Goal: Transaction & Acquisition: Purchase product/service

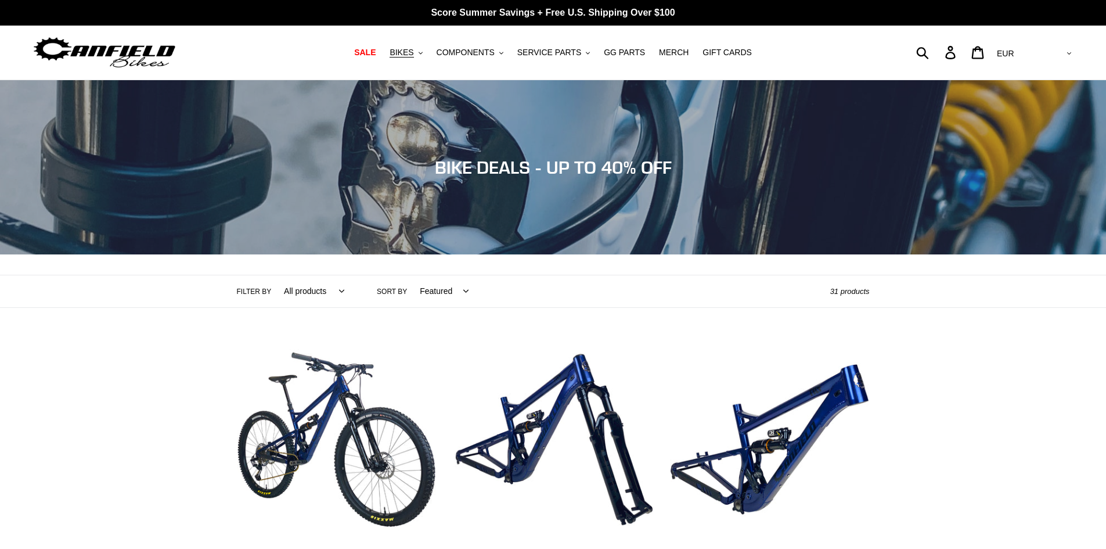
click at [414, 53] on span "BIKES" at bounding box center [402, 53] width 24 height 10
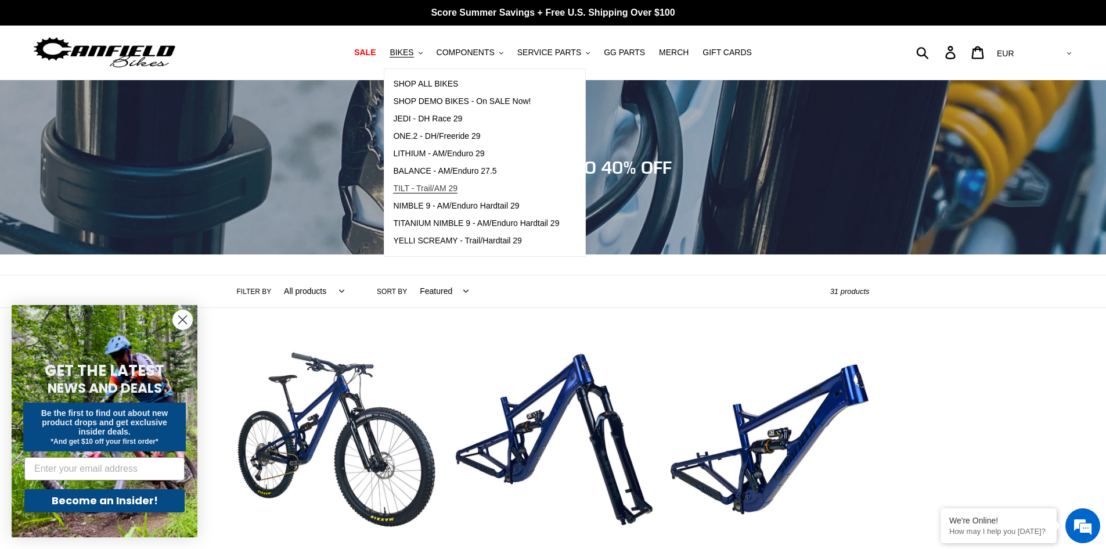
click at [486, 193] on link "TILT - Trail/AM 29" at bounding box center [476, 188] width 184 height 17
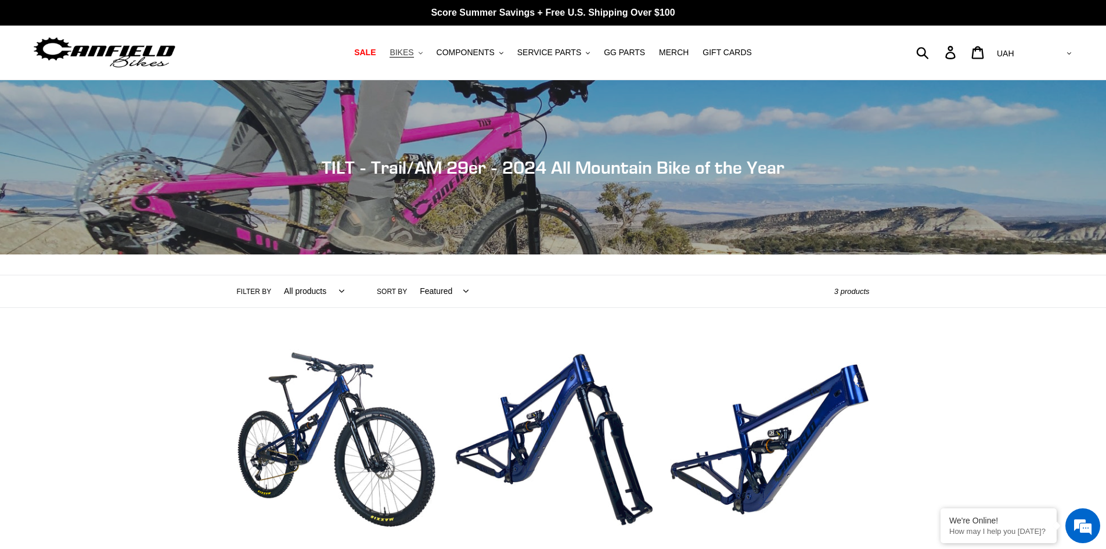
click at [428, 52] on button "BIKES .cls-1{fill:#231f20}" at bounding box center [406, 53] width 44 height 16
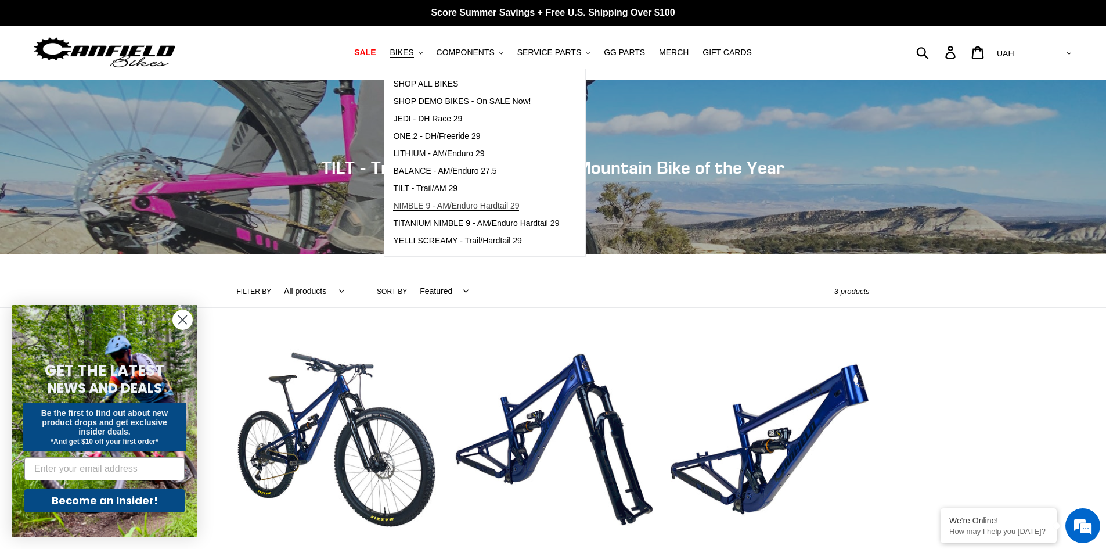
click at [445, 207] on span "NIMBLE 9 - AM/Enduro Hardtail 29" at bounding box center [456, 206] width 126 height 10
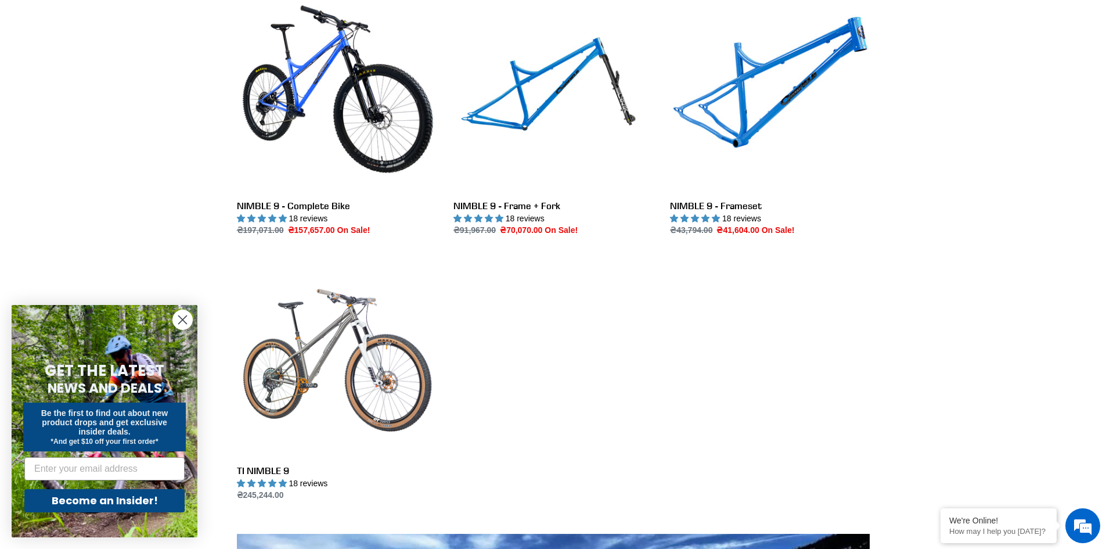
scroll to position [115, 0]
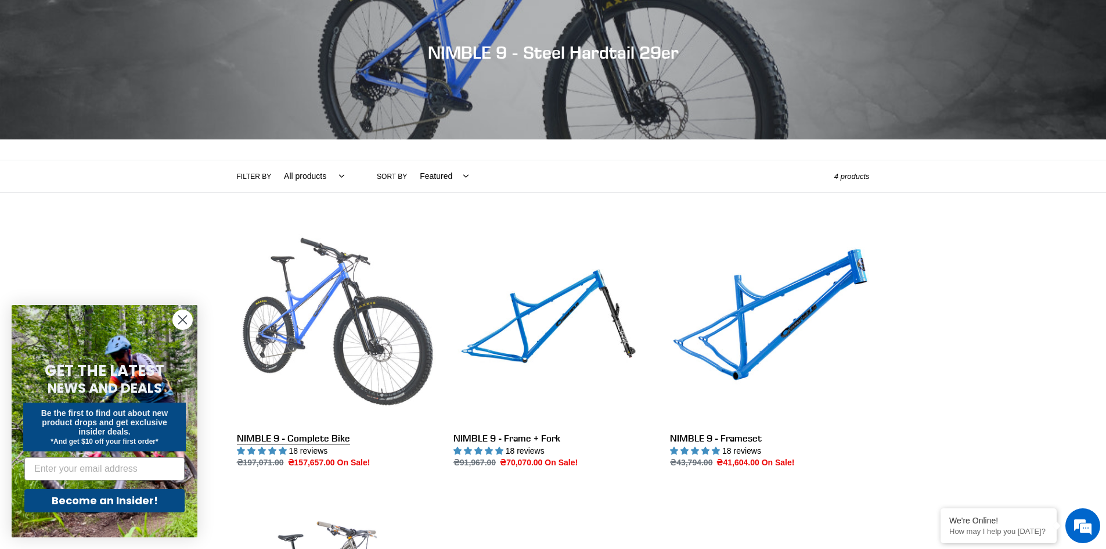
click at [314, 296] on link "NIMBLE 9 - Complete Bike" at bounding box center [336, 347] width 199 height 245
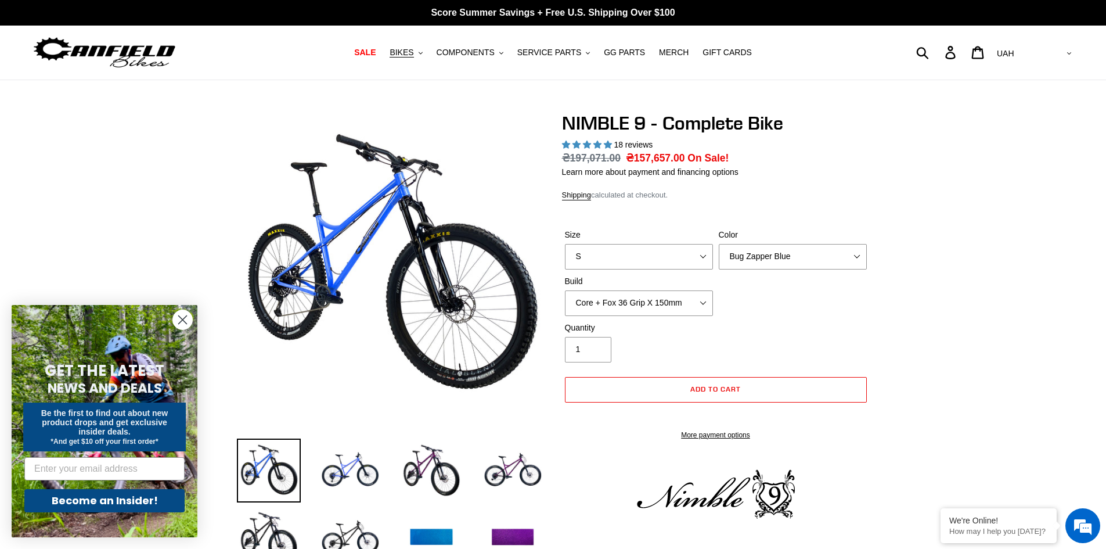
select select "highest-rating"
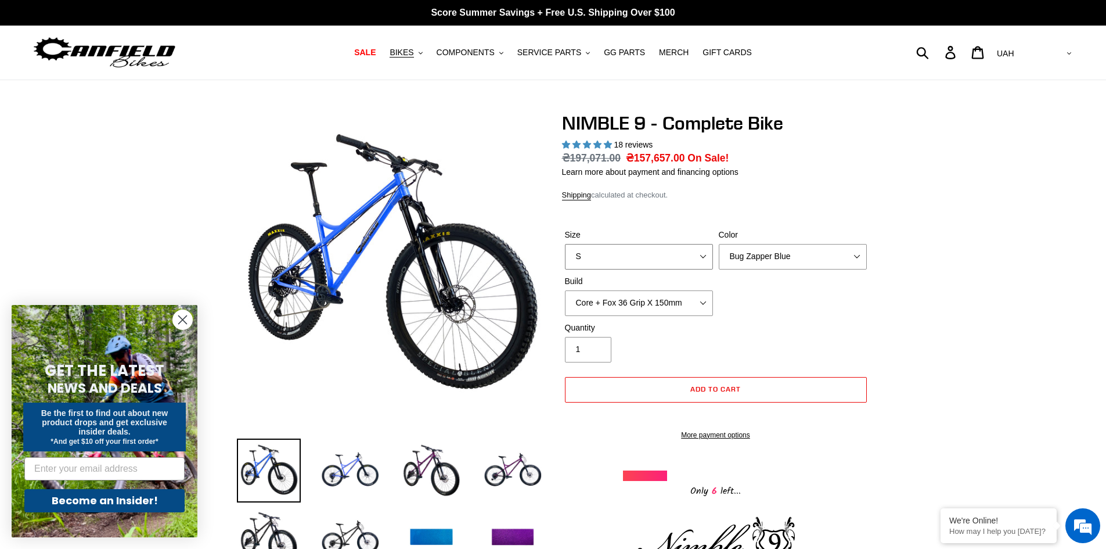
click at [691, 254] on select "S M L XL" at bounding box center [639, 257] width 148 height 26
select select "M"
click at [565, 244] on select "S M L XL" at bounding box center [639, 257] width 148 height 26
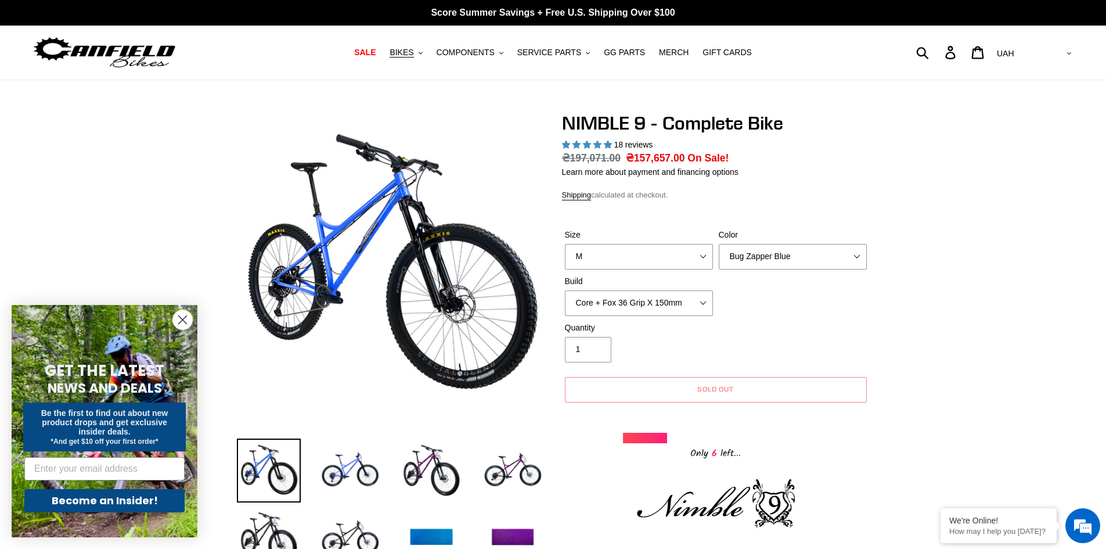
click at [184, 308] on form "GET THE LATEST NEWS AND DEALS Be the first to find out about new product drops …" at bounding box center [105, 421] width 186 height 232
click at [179, 322] on icon "Close dialog" at bounding box center [182, 320] width 20 height 20
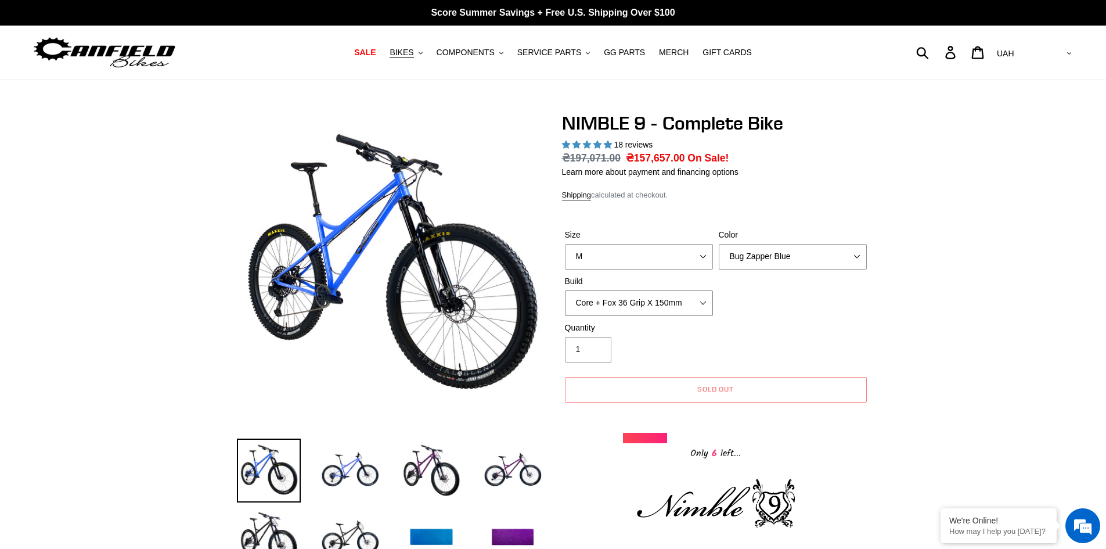
click at [696, 305] on select "Core + Fox 36 Grip X 150mm Pro + Fox 36 Grip X 150mm Core + RockShox Lyrik Ulti…" at bounding box center [639, 303] width 148 height 26
select select "Core + RockShox Lyrik Ultimate 150mm"
click at [565, 290] on select "Core + Fox 36 Grip X 150mm Pro + Fox 36 Grip X 150mm Core + RockShox Lyrik Ulti…" at bounding box center [639, 303] width 148 height 26
click at [835, 256] on select "Bug Zapper Blue Purple Haze - Sold Out Galaxy Black" at bounding box center [793, 257] width 148 height 26
select select "Galaxy Black"
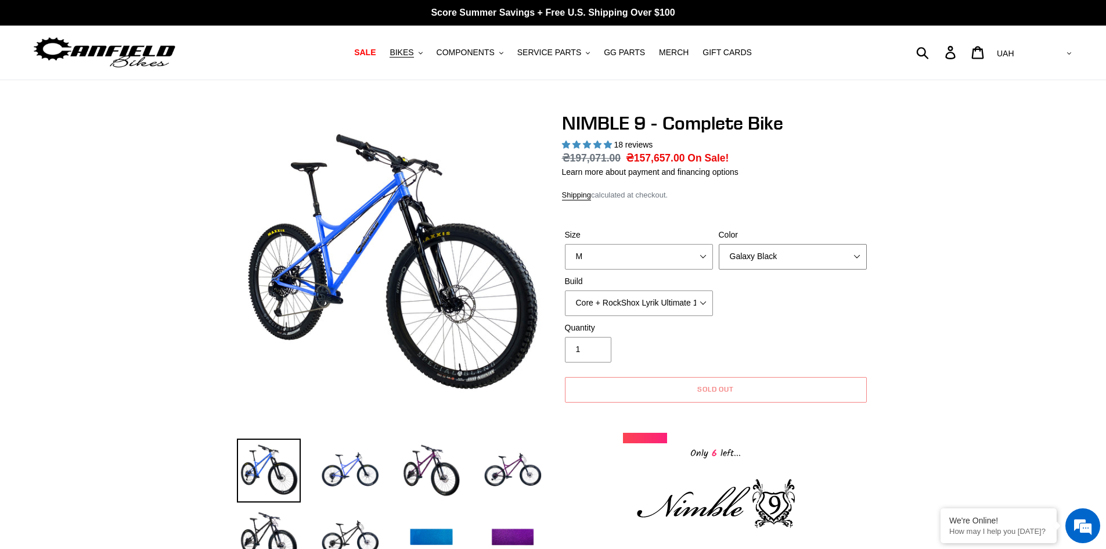
click at [719, 244] on select "Bug Zapper Blue Purple Haze - Sold Out Galaxy Black" at bounding box center [793, 257] width 148 height 26
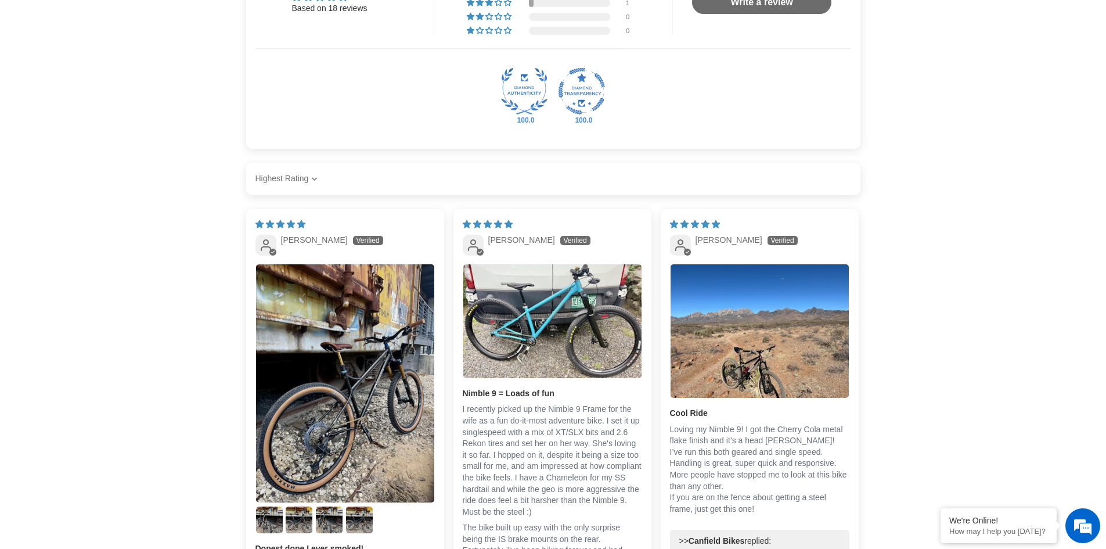
scroll to position [2173, 0]
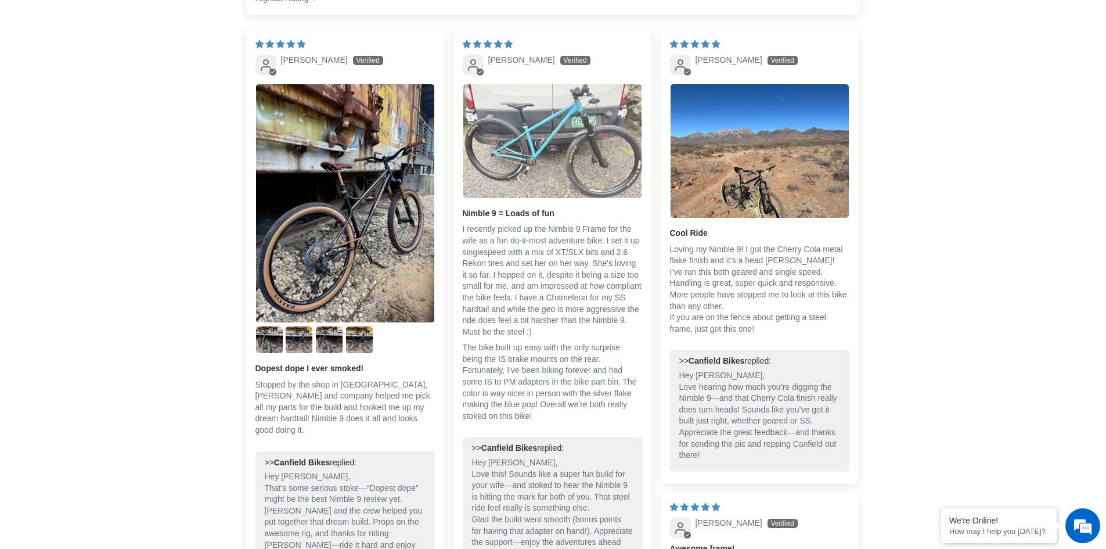
click at [577, 139] on img "Link to user picture 1" at bounding box center [552, 141] width 178 height 114
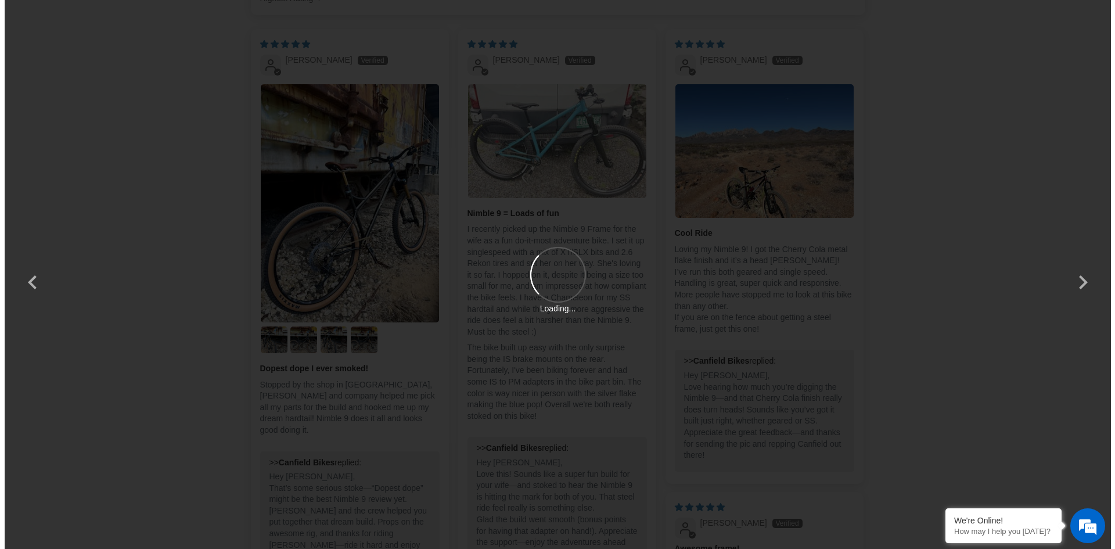
scroll to position [0, 0]
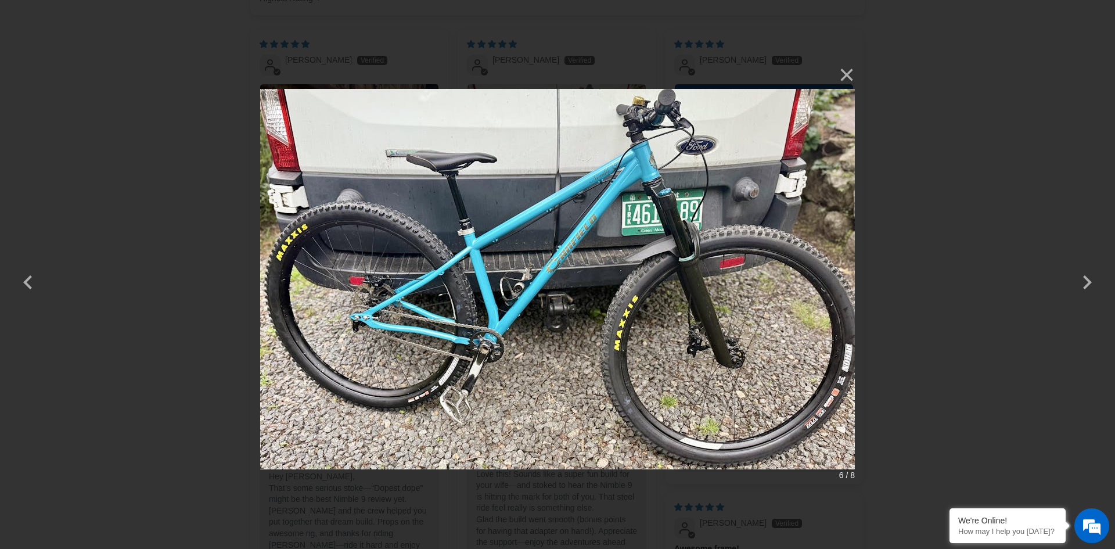
click at [1012, 173] on div "× 6 / 8 Loading..." at bounding box center [557, 274] width 1115 height 549
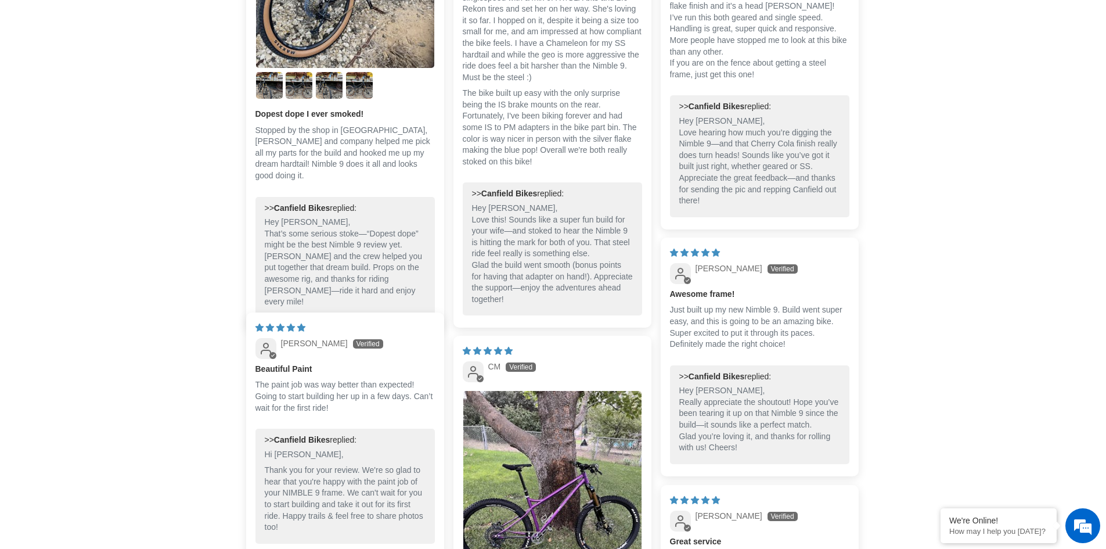
scroll to position [2751, 0]
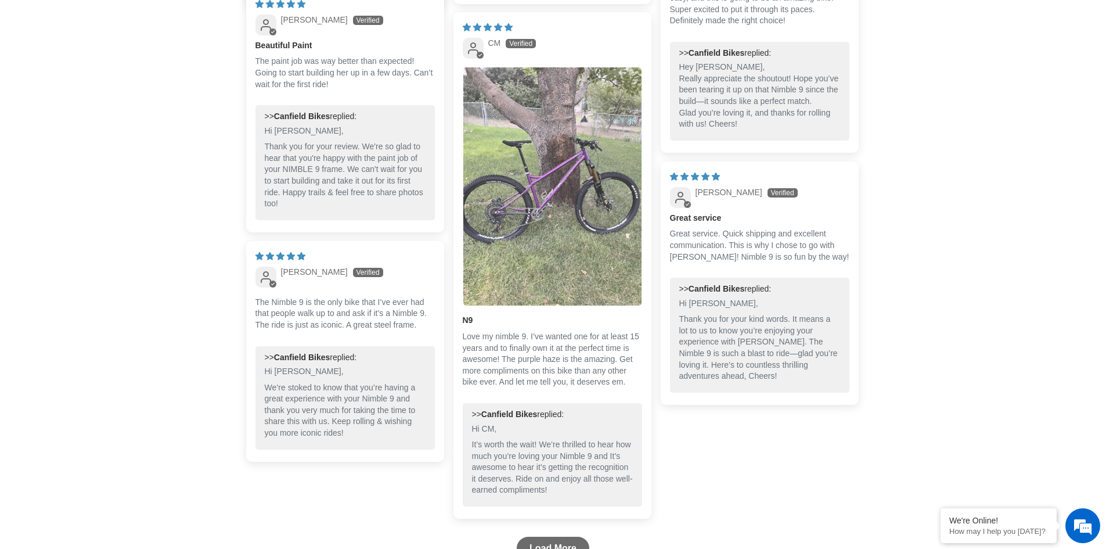
click at [556, 150] on img "Link to user picture 1" at bounding box center [552, 186] width 178 height 238
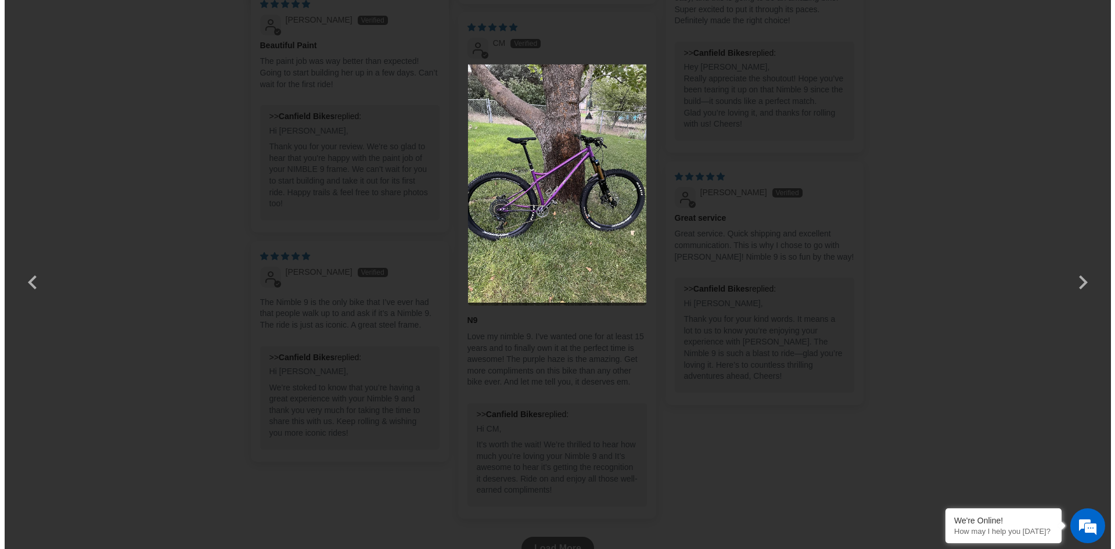
scroll to position [0, 0]
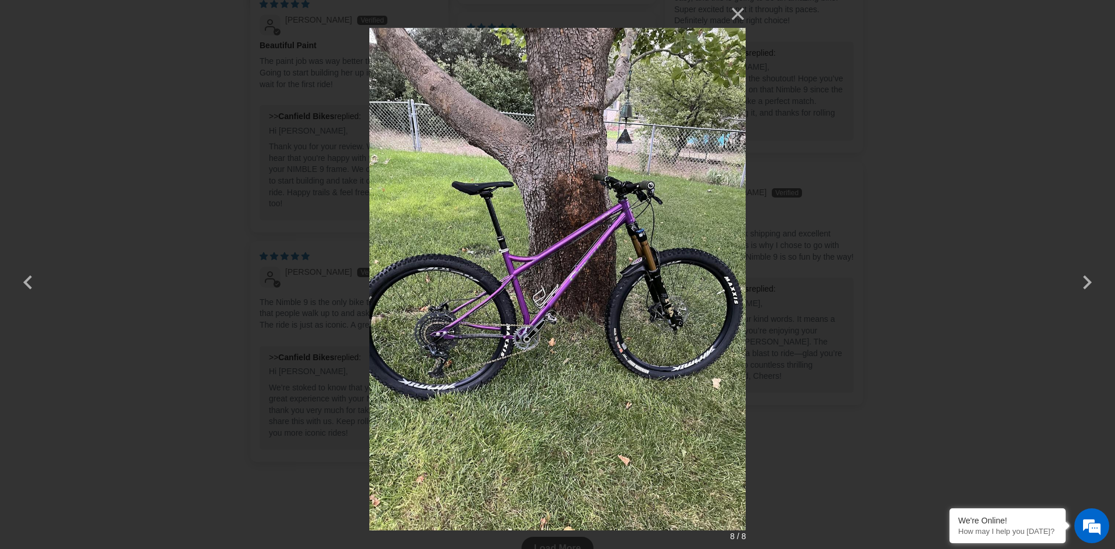
click at [576, 238] on img at bounding box center [557, 274] width 377 height 549
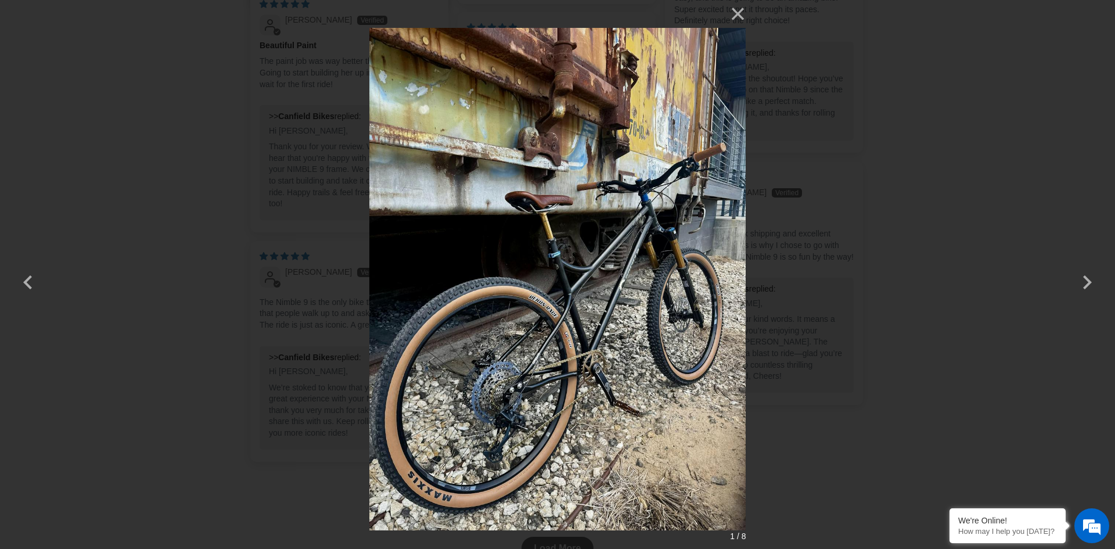
click at [598, 243] on img at bounding box center [557, 274] width 377 height 549
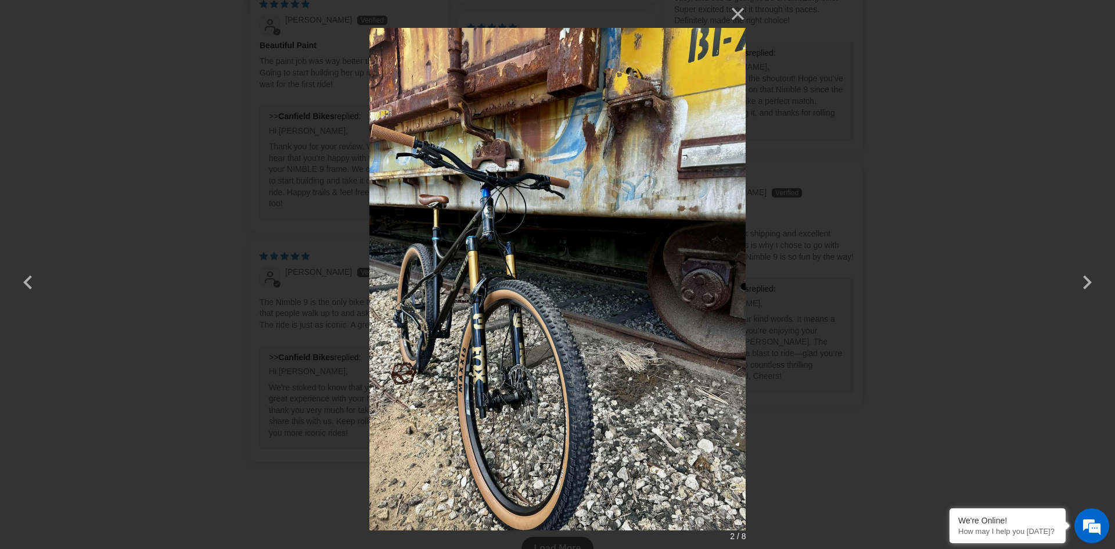
click at [598, 243] on img at bounding box center [557, 274] width 377 height 549
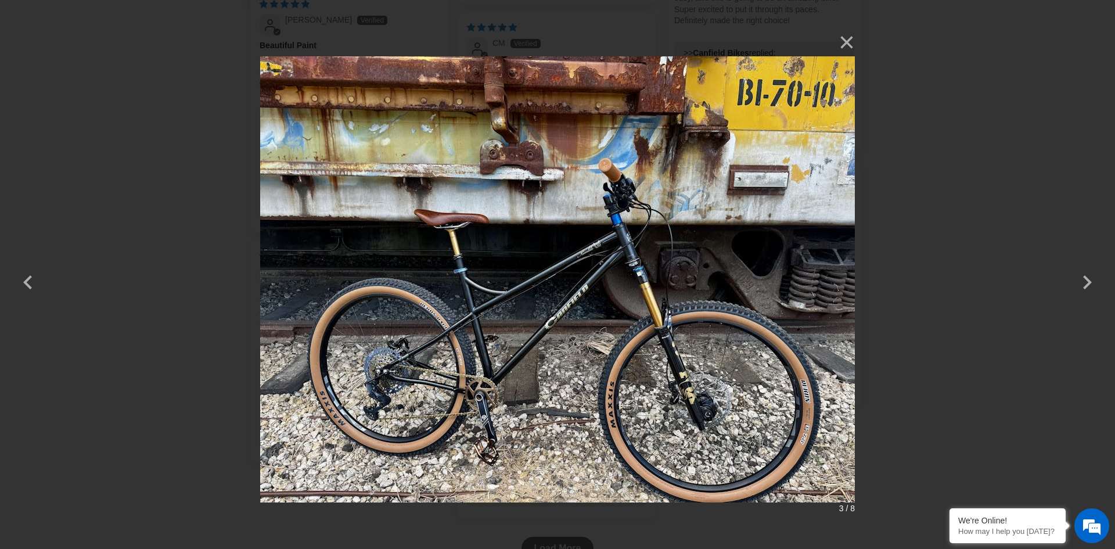
click at [968, 227] on div "× 3 / 8" at bounding box center [557, 274] width 1115 height 549
